Goal: Task Accomplishment & Management: Use online tool/utility

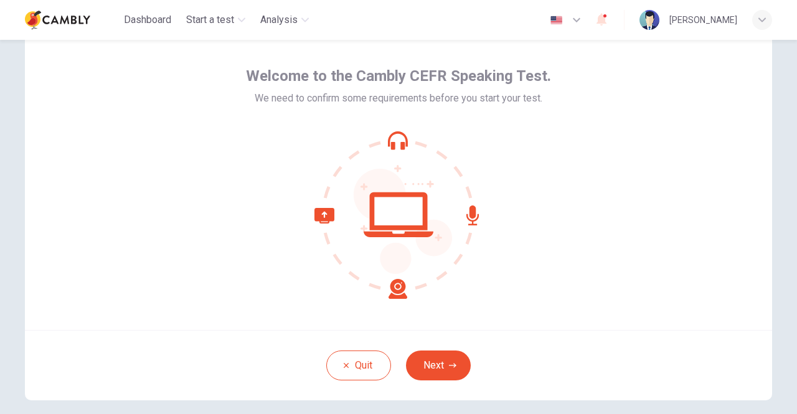
scroll to position [54, 0]
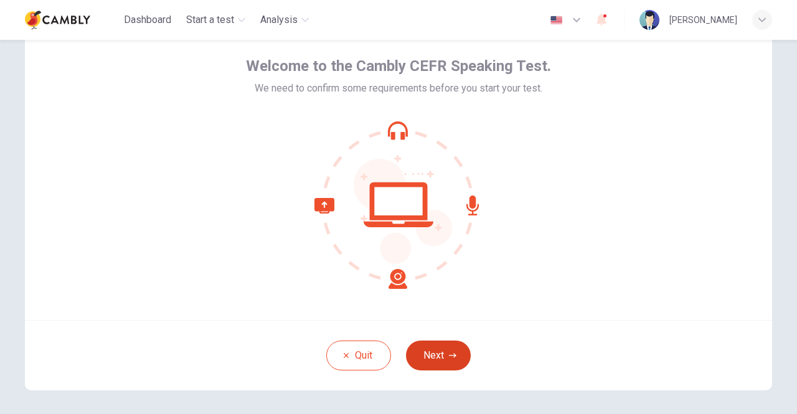
click at [455, 351] on button "Next" at bounding box center [438, 356] width 65 height 30
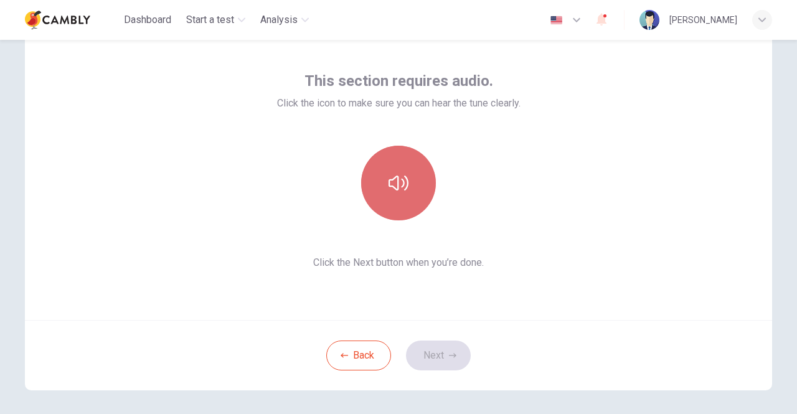
click at [391, 195] on button "button" at bounding box center [398, 183] width 75 height 75
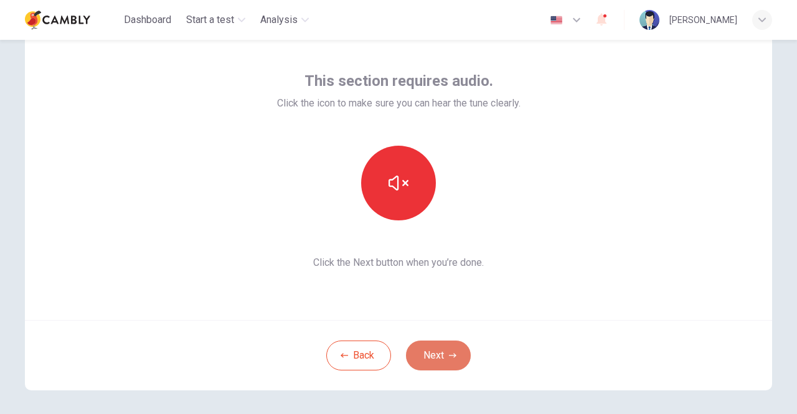
click at [432, 365] on button "Next" at bounding box center [438, 356] width 65 height 30
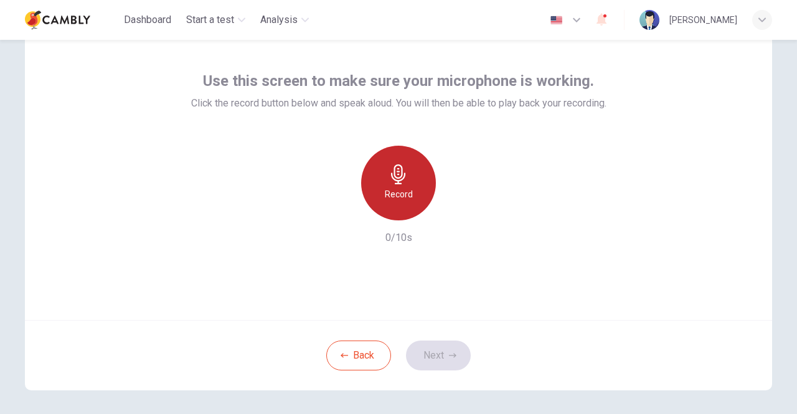
click at [404, 173] on icon "button" at bounding box center [399, 174] width 20 height 20
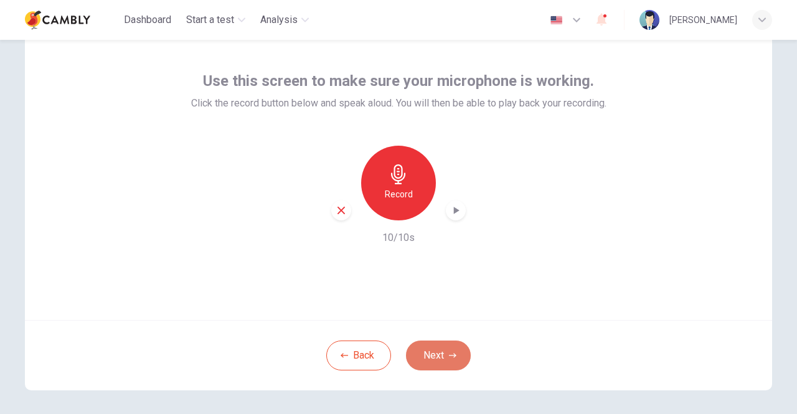
click at [432, 356] on button "Next" at bounding box center [438, 356] width 65 height 30
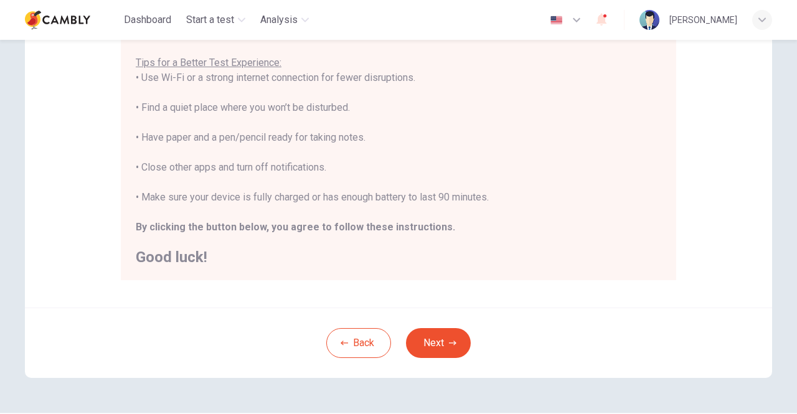
scroll to position [239, 0]
click at [452, 354] on button "Next" at bounding box center [438, 344] width 65 height 30
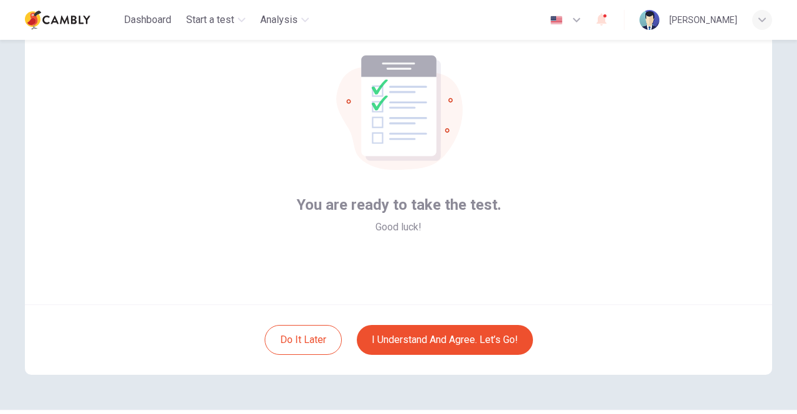
scroll to position [66, 0]
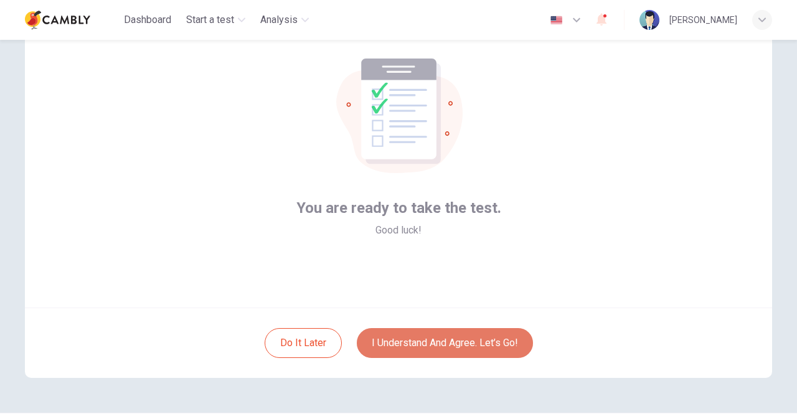
click at [503, 342] on button "I understand and agree. Let’s go!" at bounding box center [445, 343] width 176 height 30
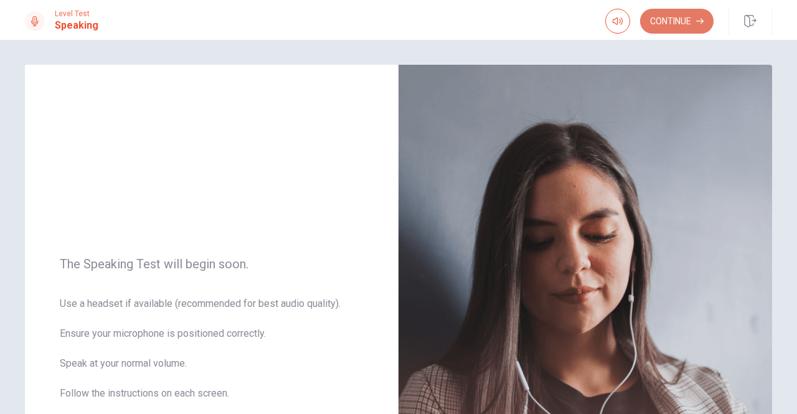
click at [678, 31] on button "Continue" at bounding box center [677, 21] width 74 height 25
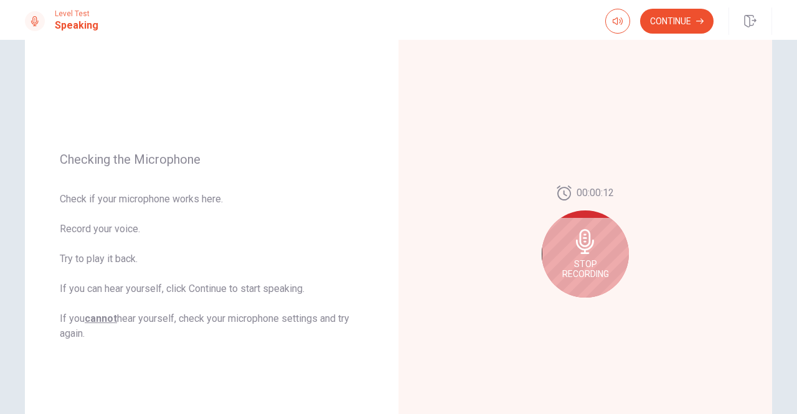
scroll to position [96, 0]
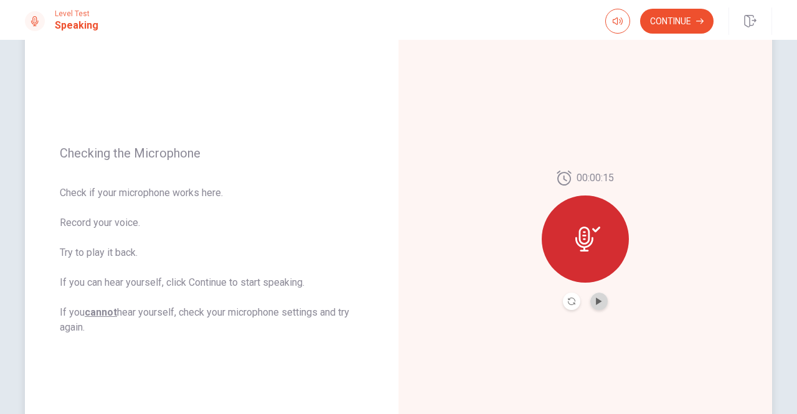
click at [601, 296] on button "Play Audio" at bounding box center [599, 301] width 17 height 17
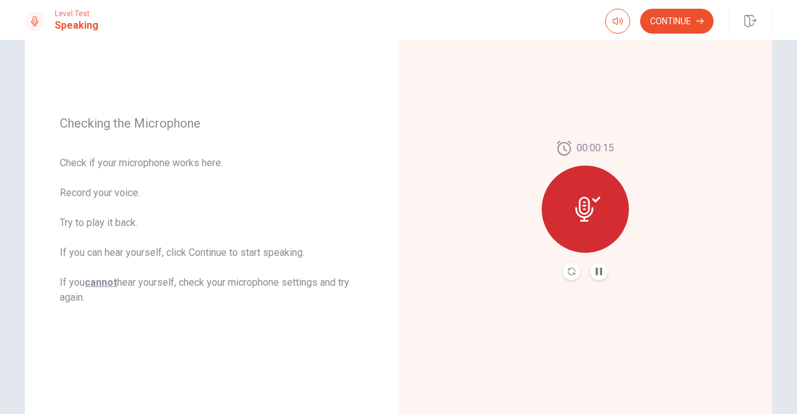
scroll to position [130, 0]
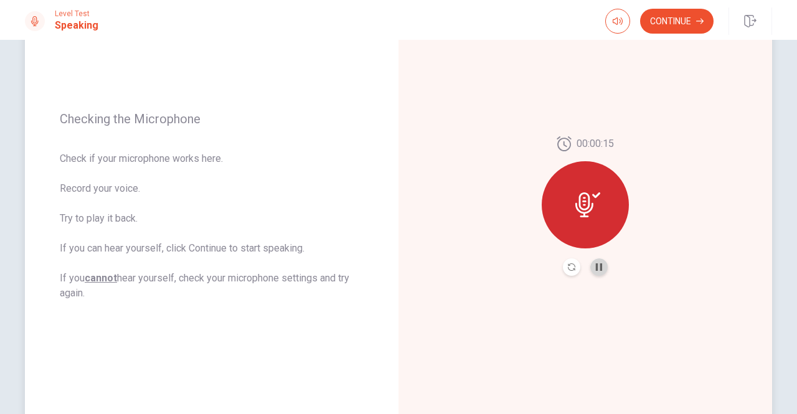
click at [596, 271] on button "Pause Audio" at bounding box center [599, 267] width 17 height 17
click at [677, 28] on button "Continue" at bounding box center [677, 21] width 74 height 25
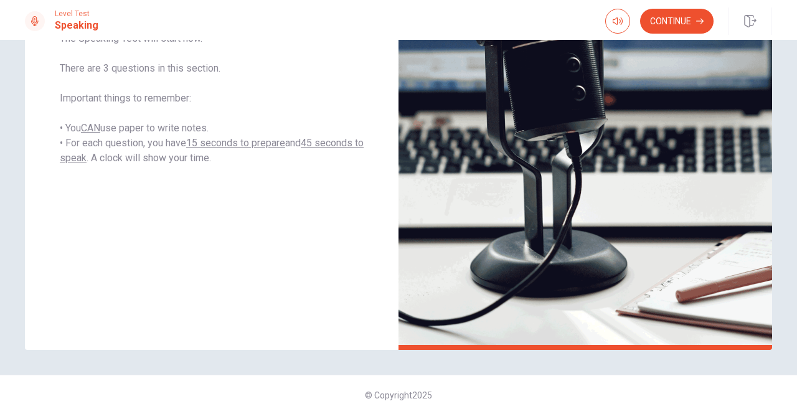
scroll to position [85, 0]
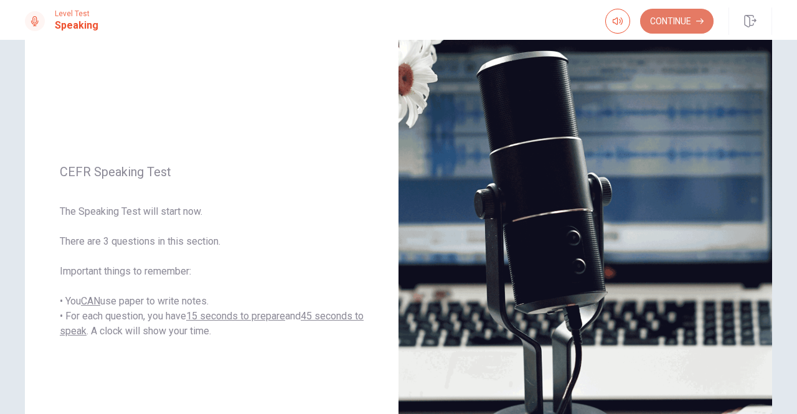
click at [677, 28] on button "Continue" at bounding box center [677, 21] width 74 height 25
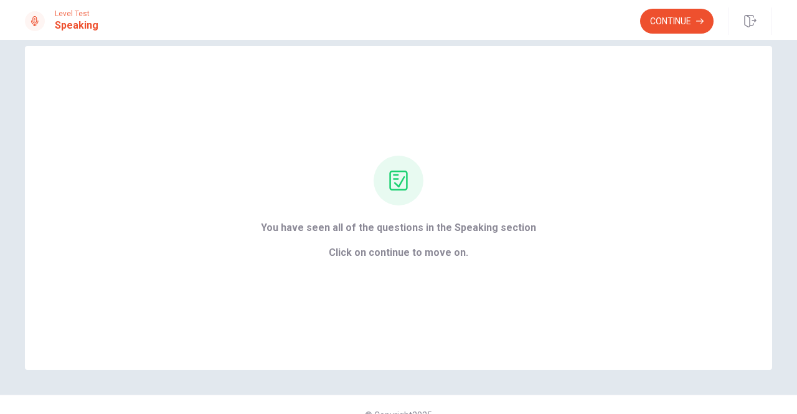
scroll to position [0, 0]
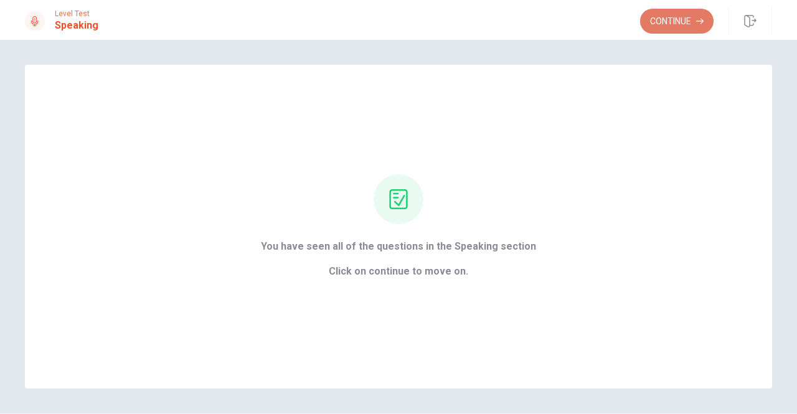
click at [695, 21] on button "Continue" at bounding box center [677, 21] width 74 height 25
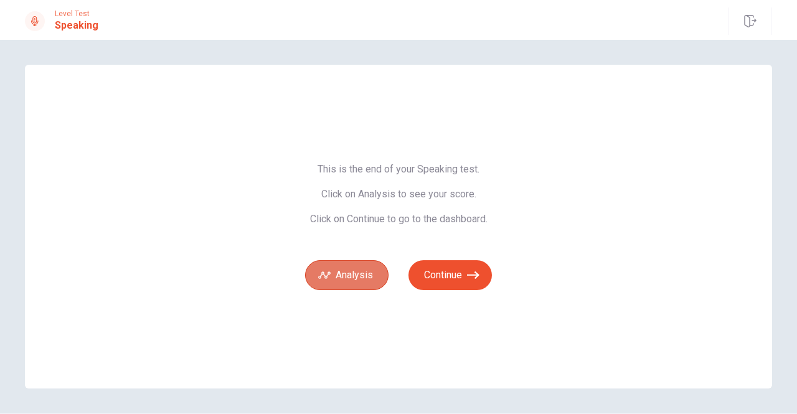
click at [353, 275] on button "Analysis" at bounding box center [346, 275] width 83 height 30
